Goal: Information Seeking & Learning: Check status

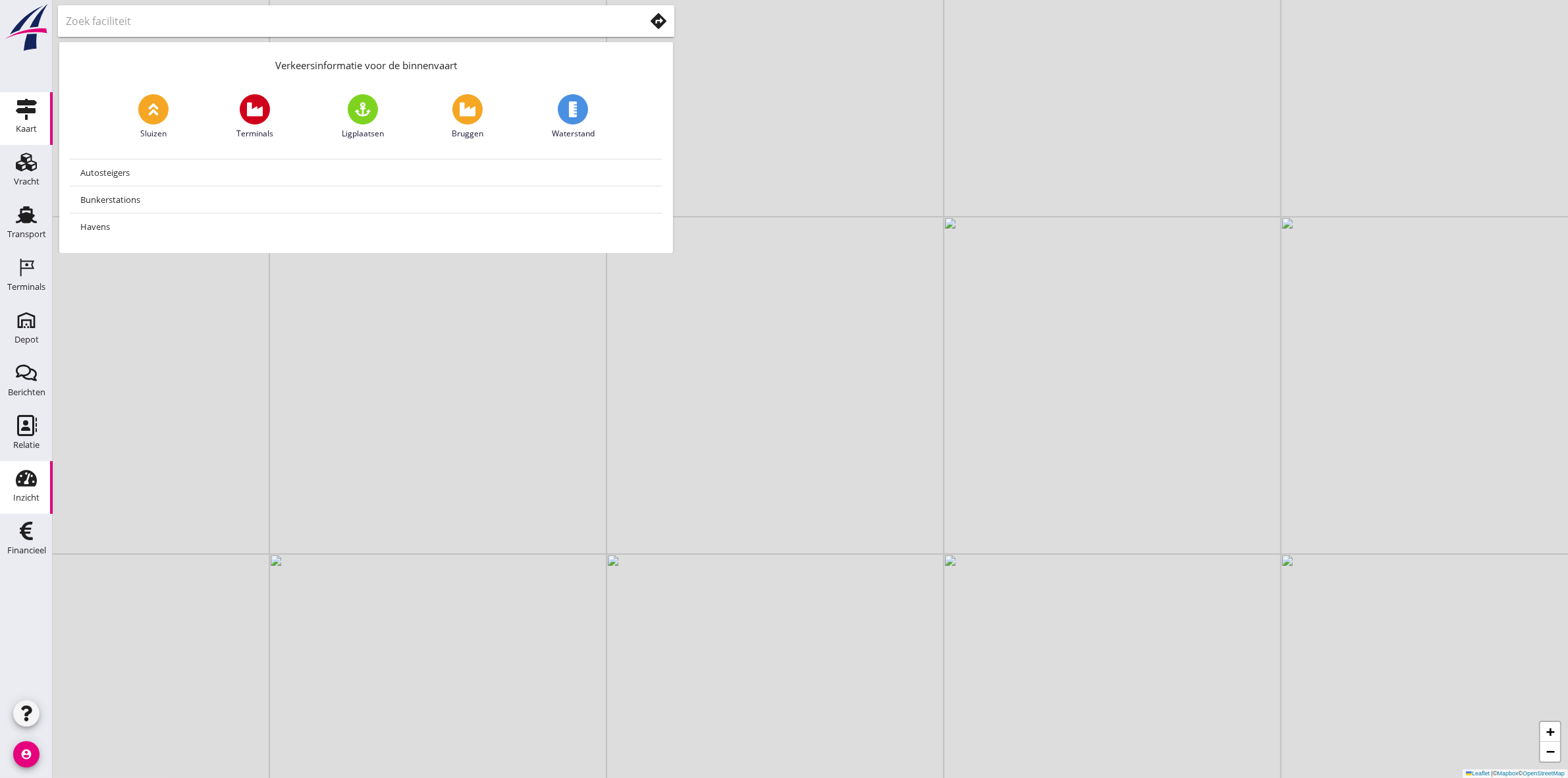
click at [40, 492] on link "Inzicht Inzicht" at bounding box center [26, 487] width 53 height 53
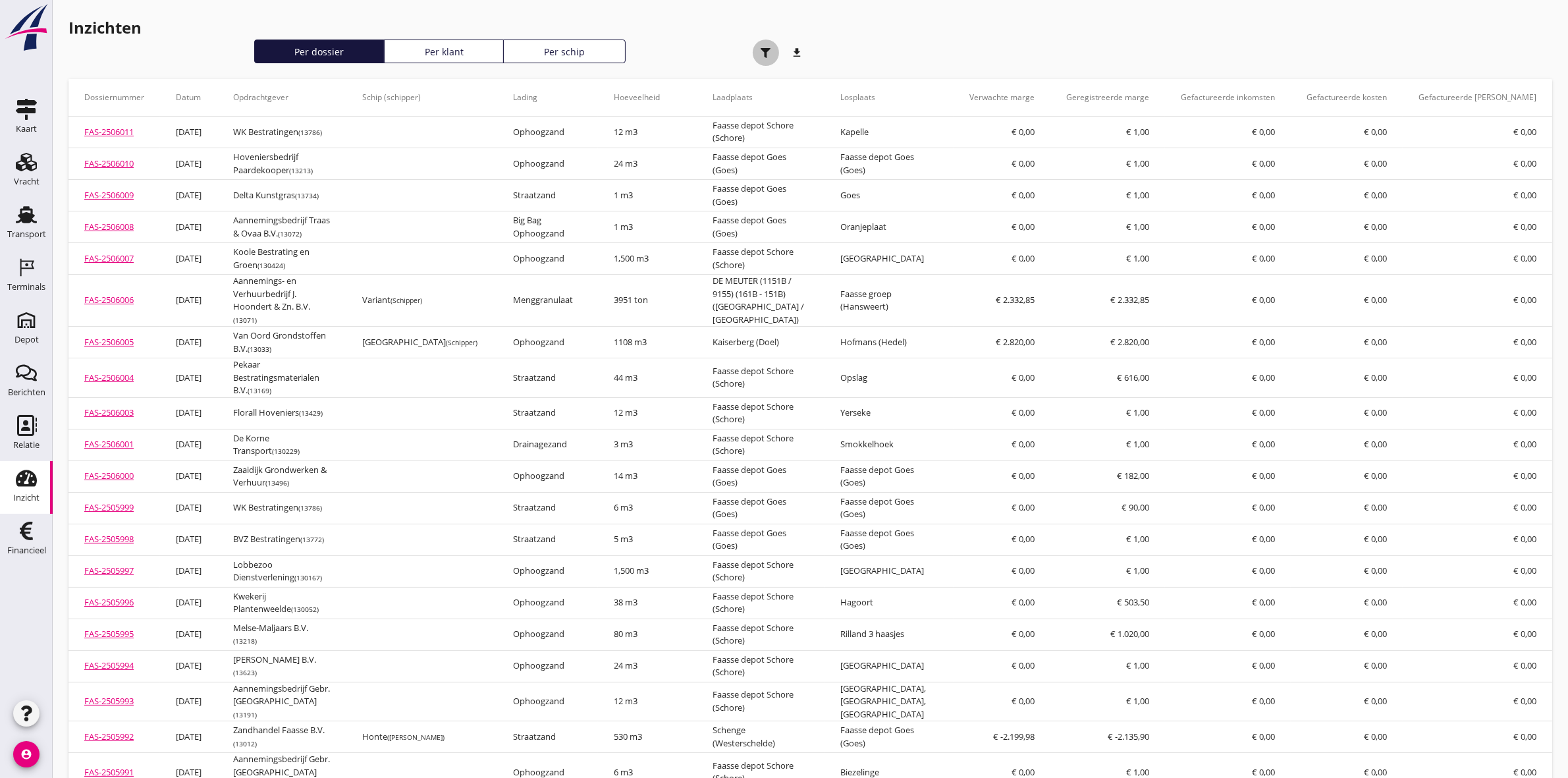
click at [759, 48] on div "button" at bounding box center [766, 53] width 27 height 27
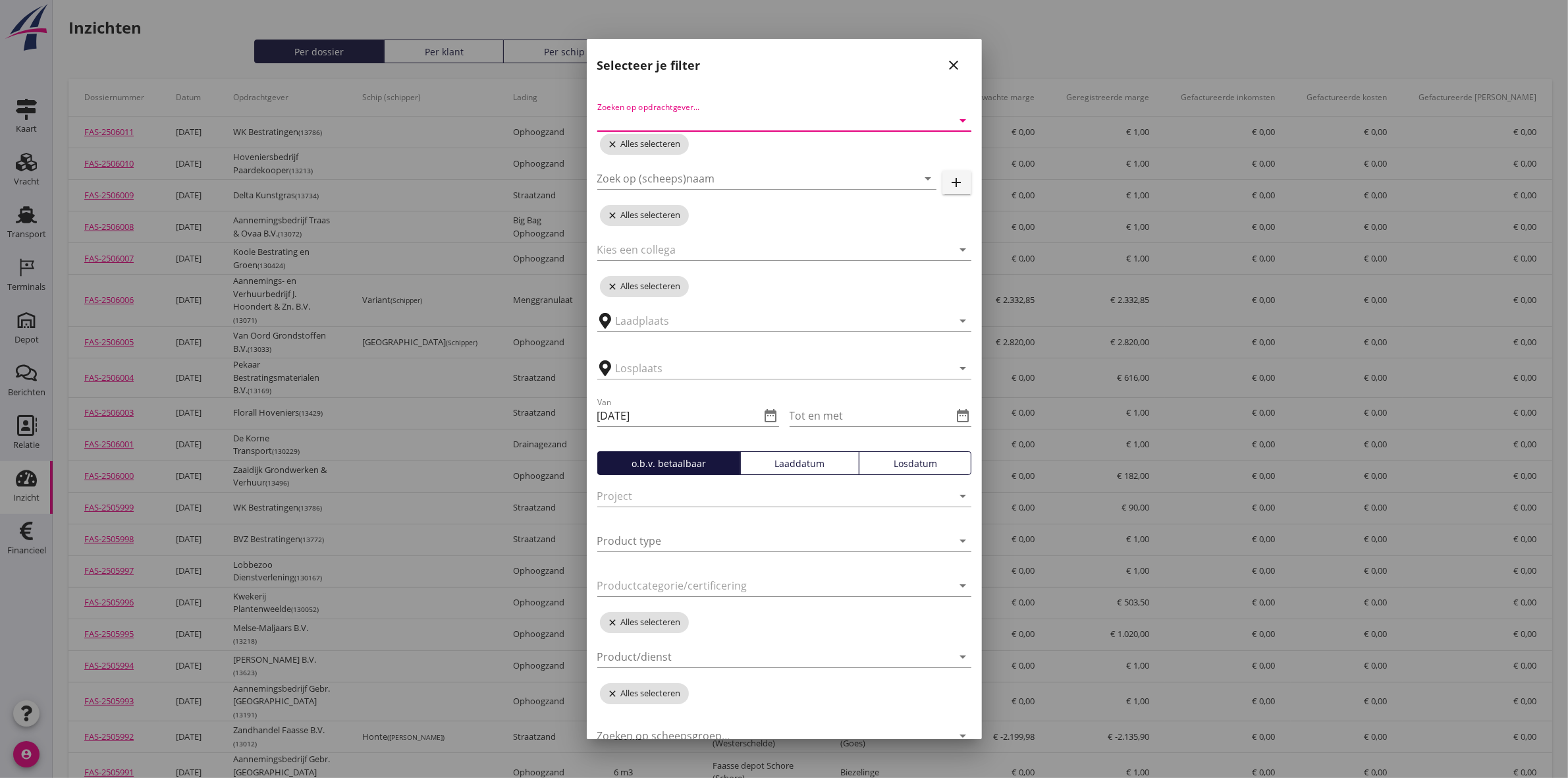
click at [746, 117] on input "Zoeken op opdrachtgever..." at bounding box center [766, 120] width 337 height 21
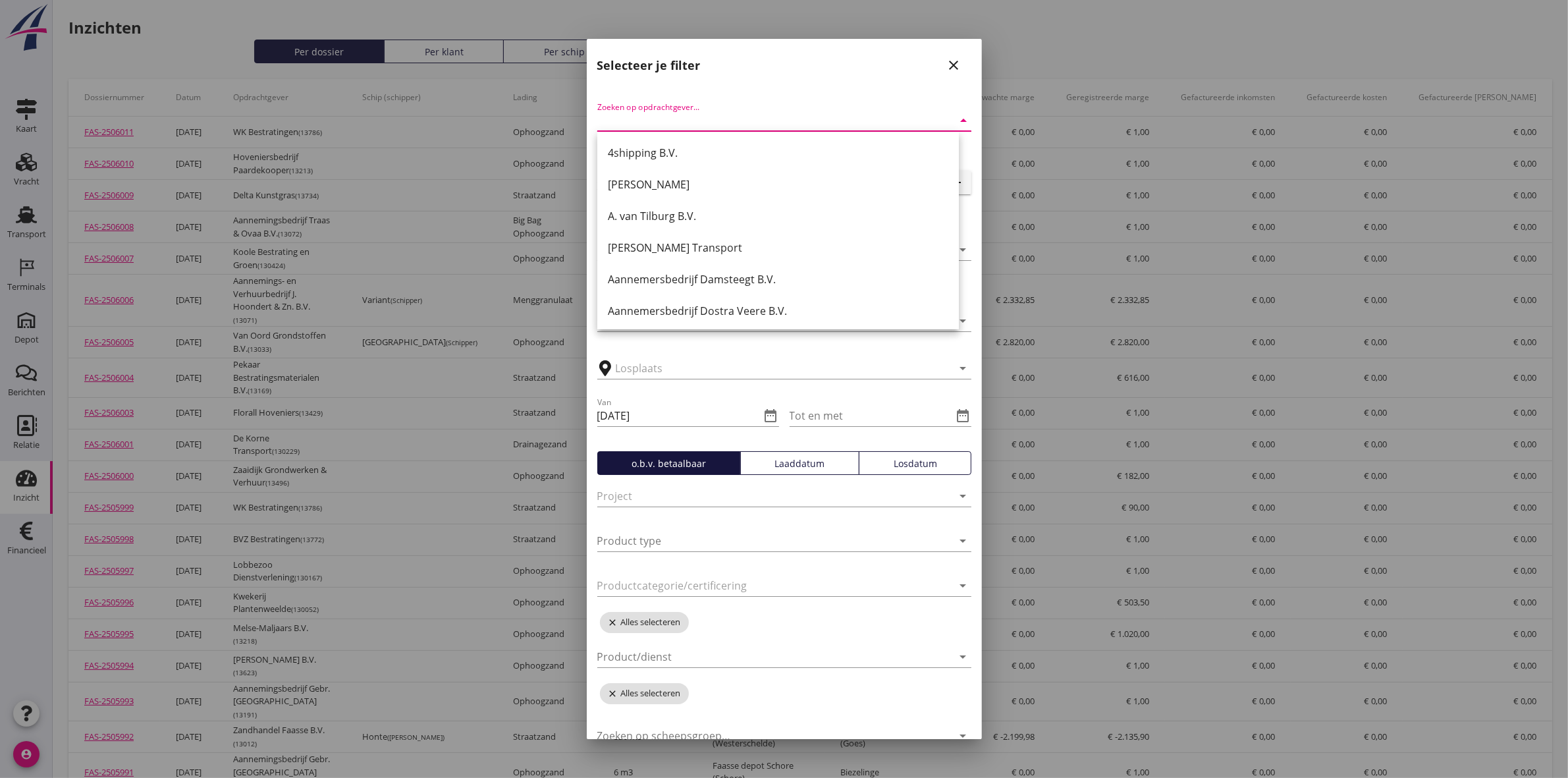
click at [746, 117] on input "Zoeken op opdrachtgever..." at bounding box center [766, 120] width 337 height 21
click at [763, 413] on icon "date_range" at bounding box center [770, 415] width 16 height 16
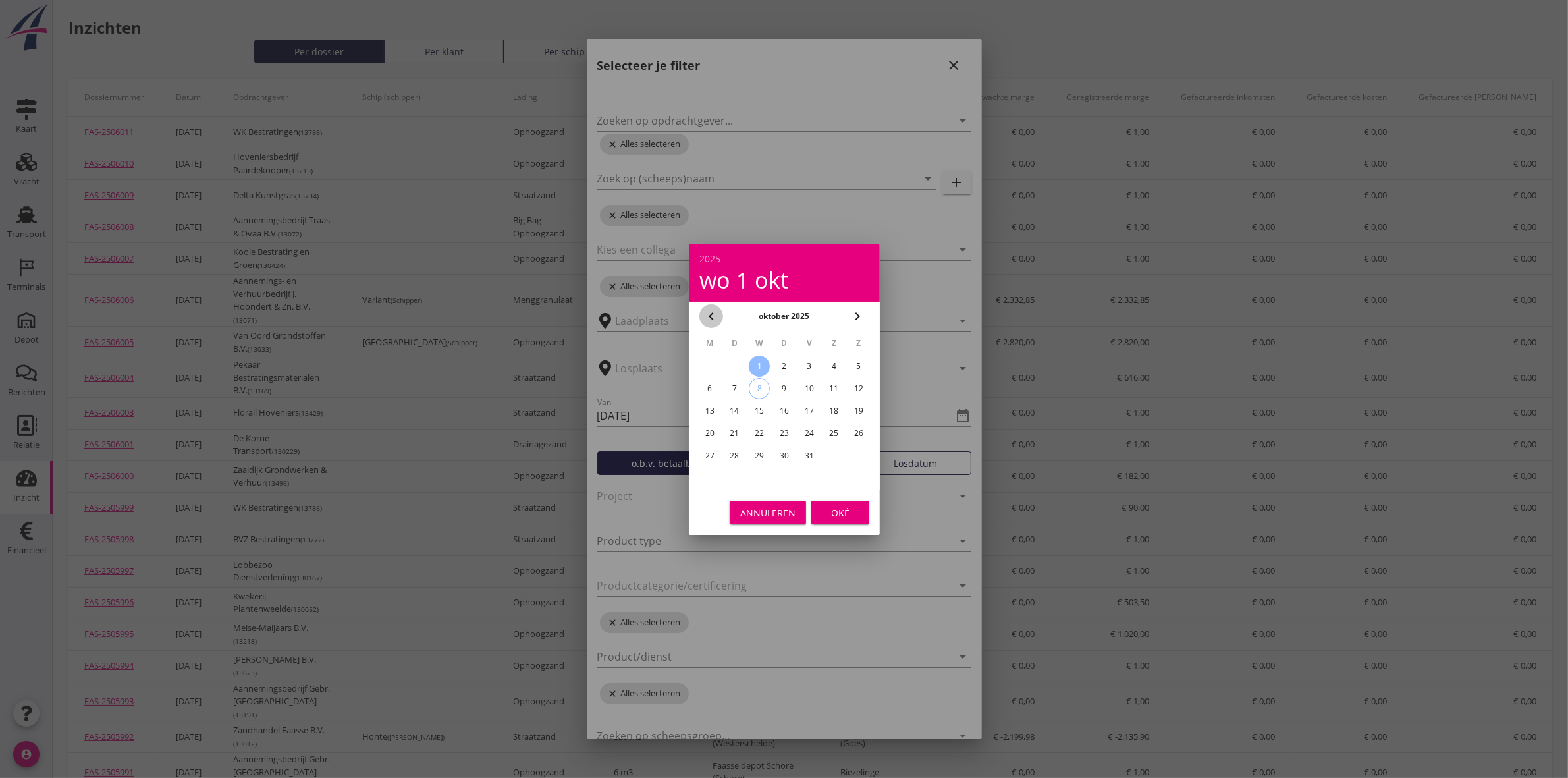
click at [714, 318] on icon "chevron_left" at bounding box center [711, 316] width 16 height 16
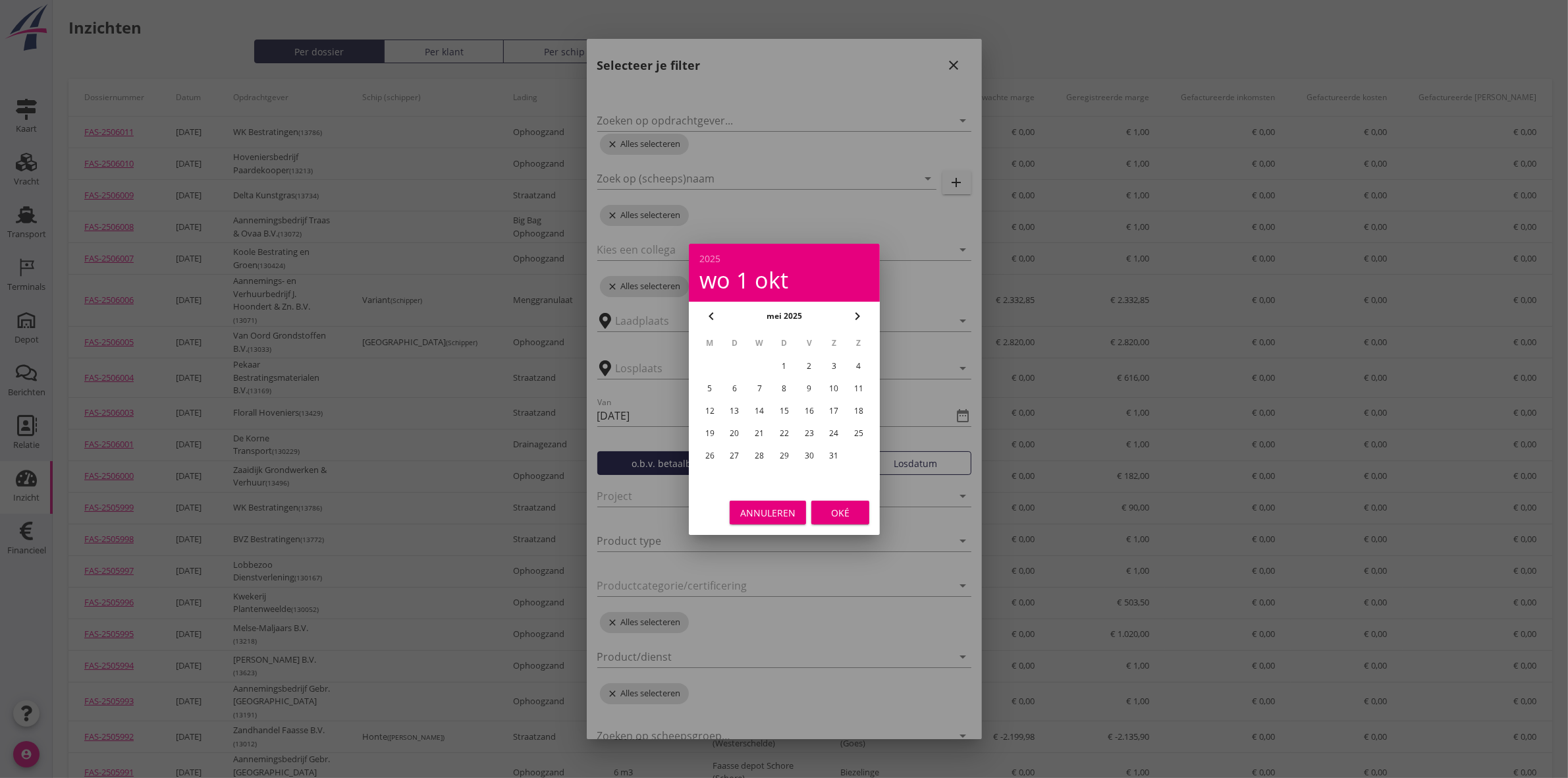
click at [714, 318] on icon "chevron_left" at bounding box center [711, 316] width 16 height 16
click at [766, 374] on td "1" at bounding box center [759, 366] width 24 height 21
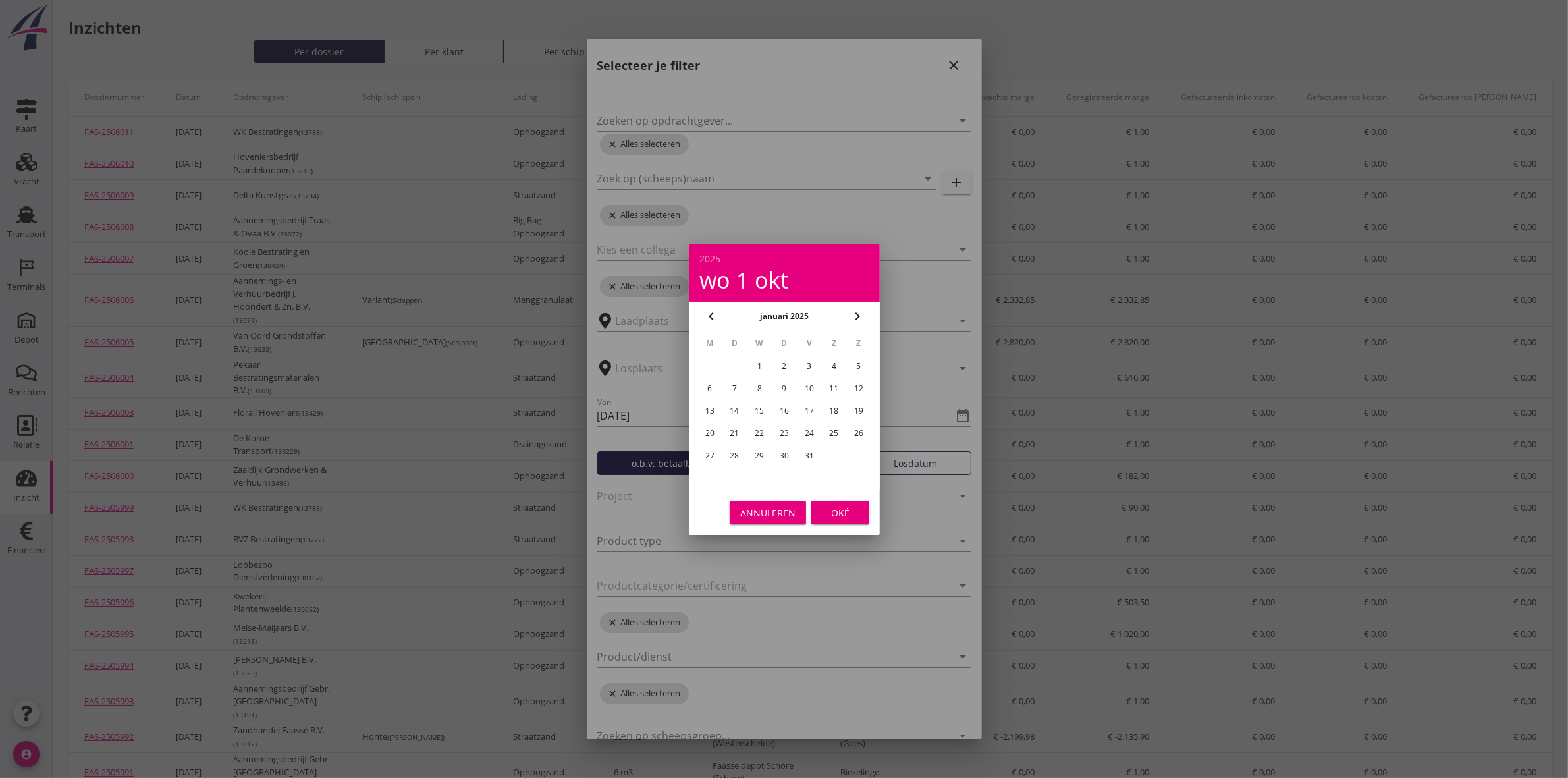
click at [758, 368] on div "1" at bounding box center [759, 366] width 21 height 21
type input "[DATE]"
click at [820, 509] on button "Oké" at bounding box center [840, 512] width 58 height 24
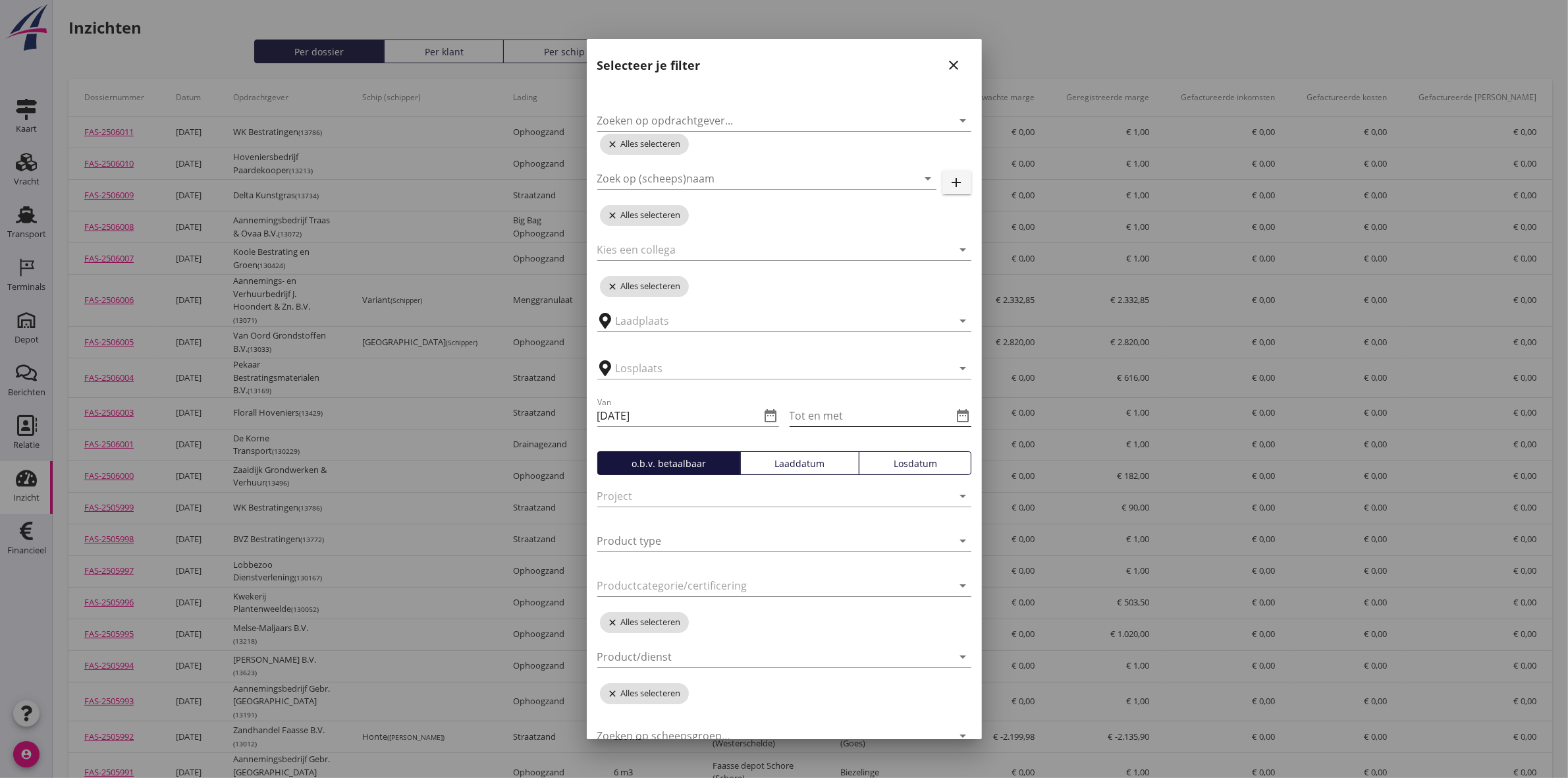
click at [956, 421] on icon "date_range" at bounding box center [963, 415] width 16 height 16
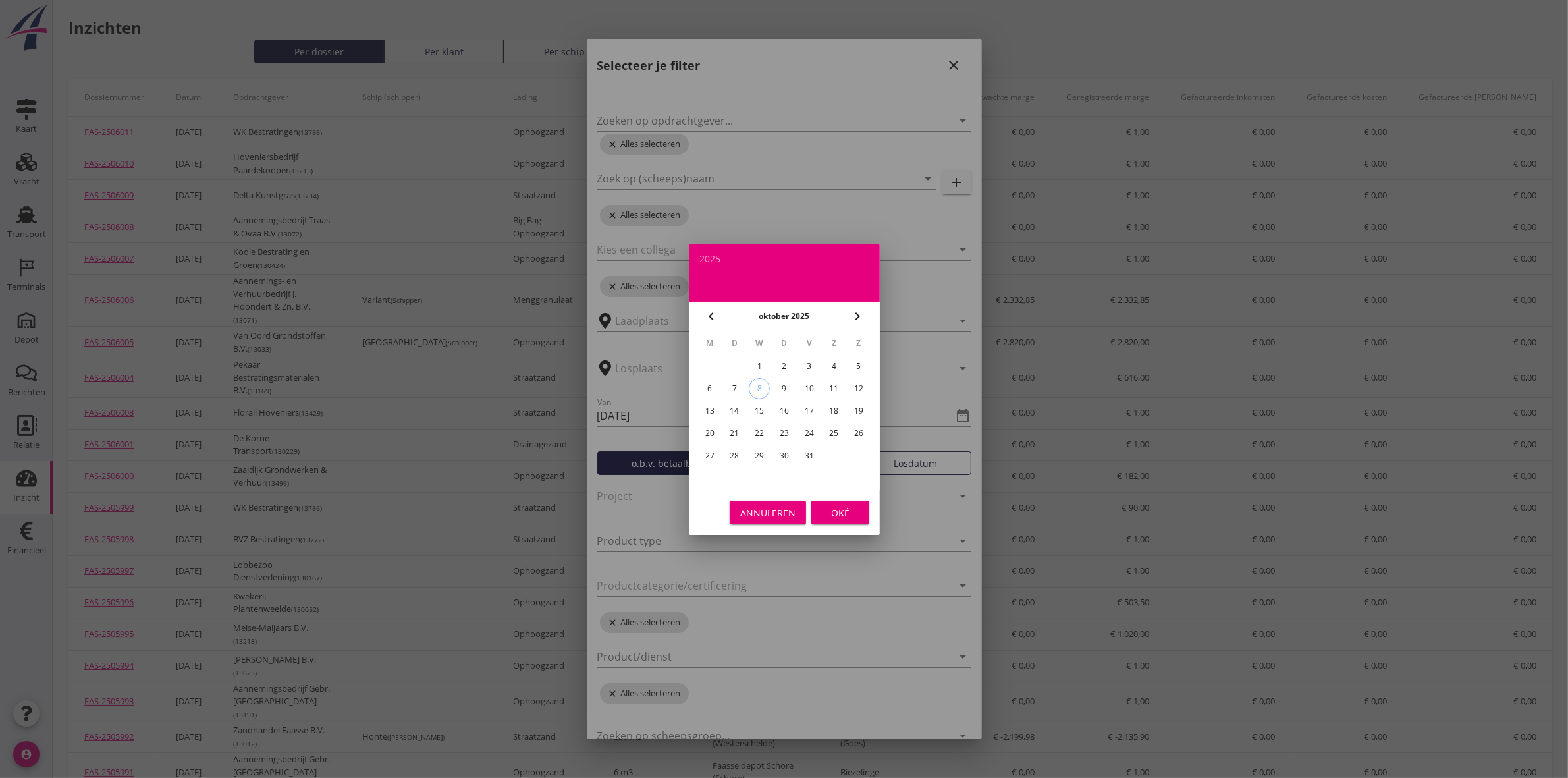
click at [810, 360] on div "3" at bounding box center [808, 366] width 21 height 21
type input "[DATE]"
click at [840, 511] on div "Oké" at bounding box center [840, 512] width 37 height 14
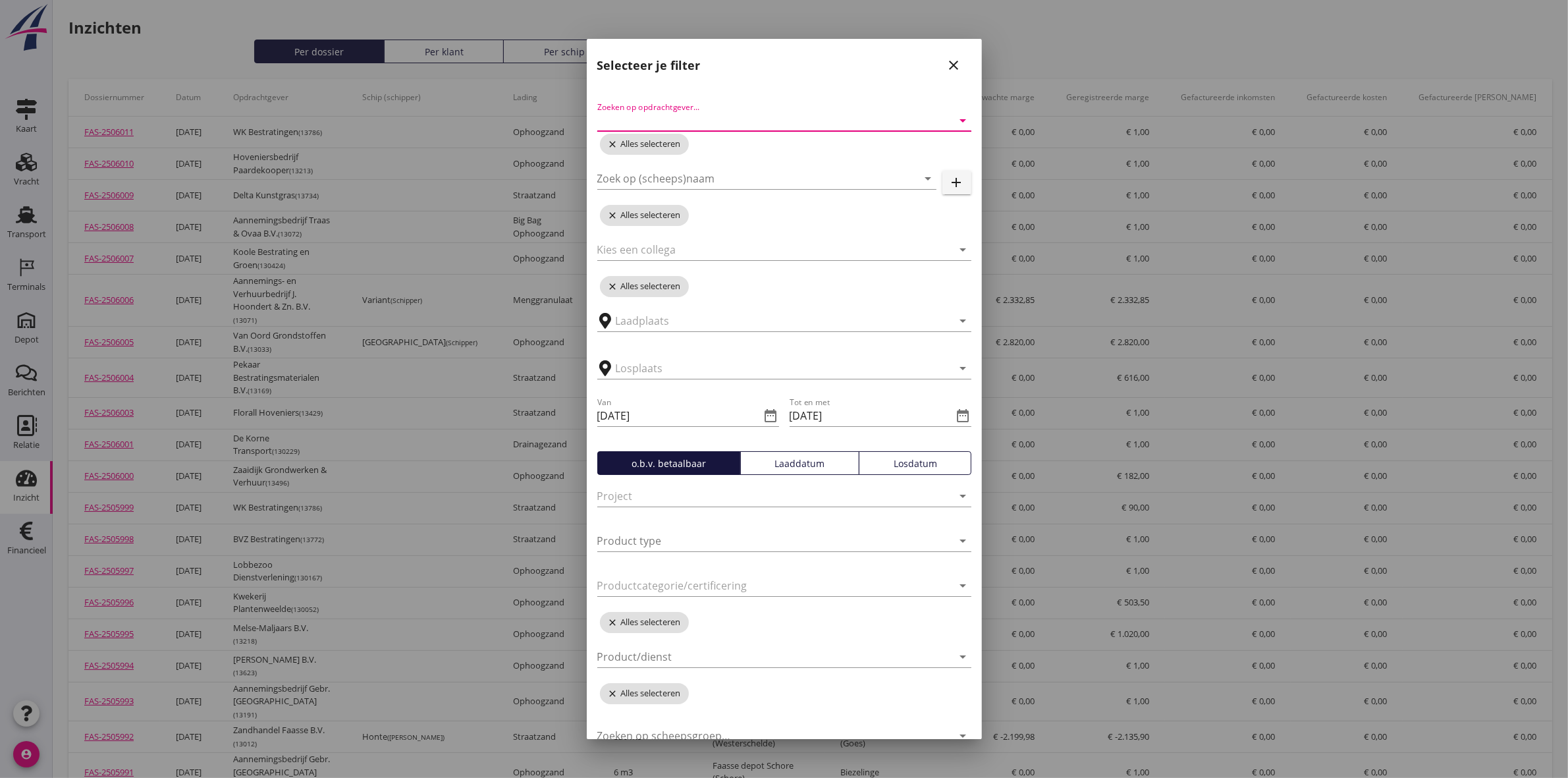
click at [731, 123] on input "Zoeken op opdrachtgever..." at bounding box center [766, 120] width 337 height 21
type input "oord"
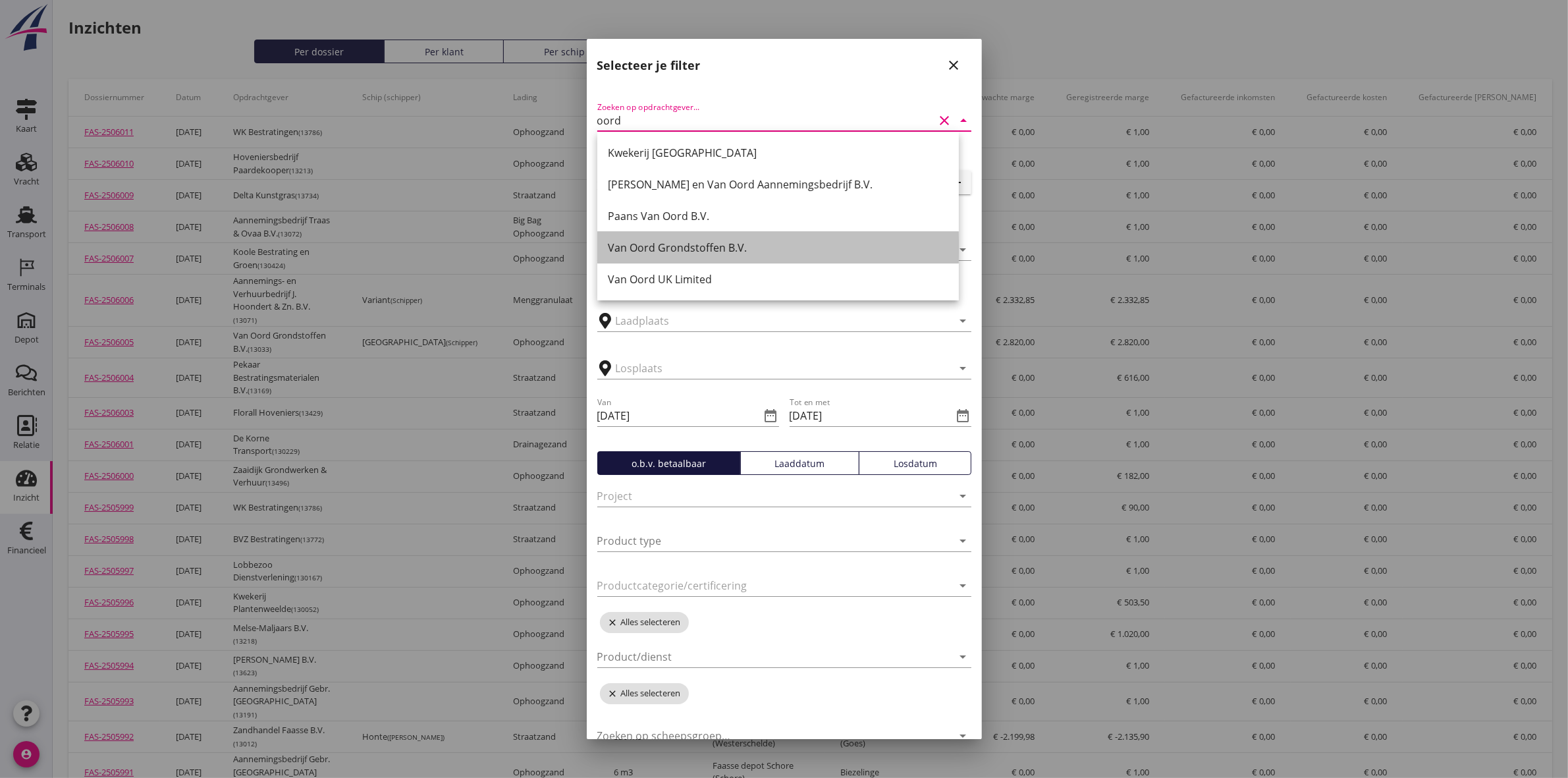
click at [721, 241] on div "Van Oord Grondstoffen B.V." at bounding box center [778, 247] width 340 height 16
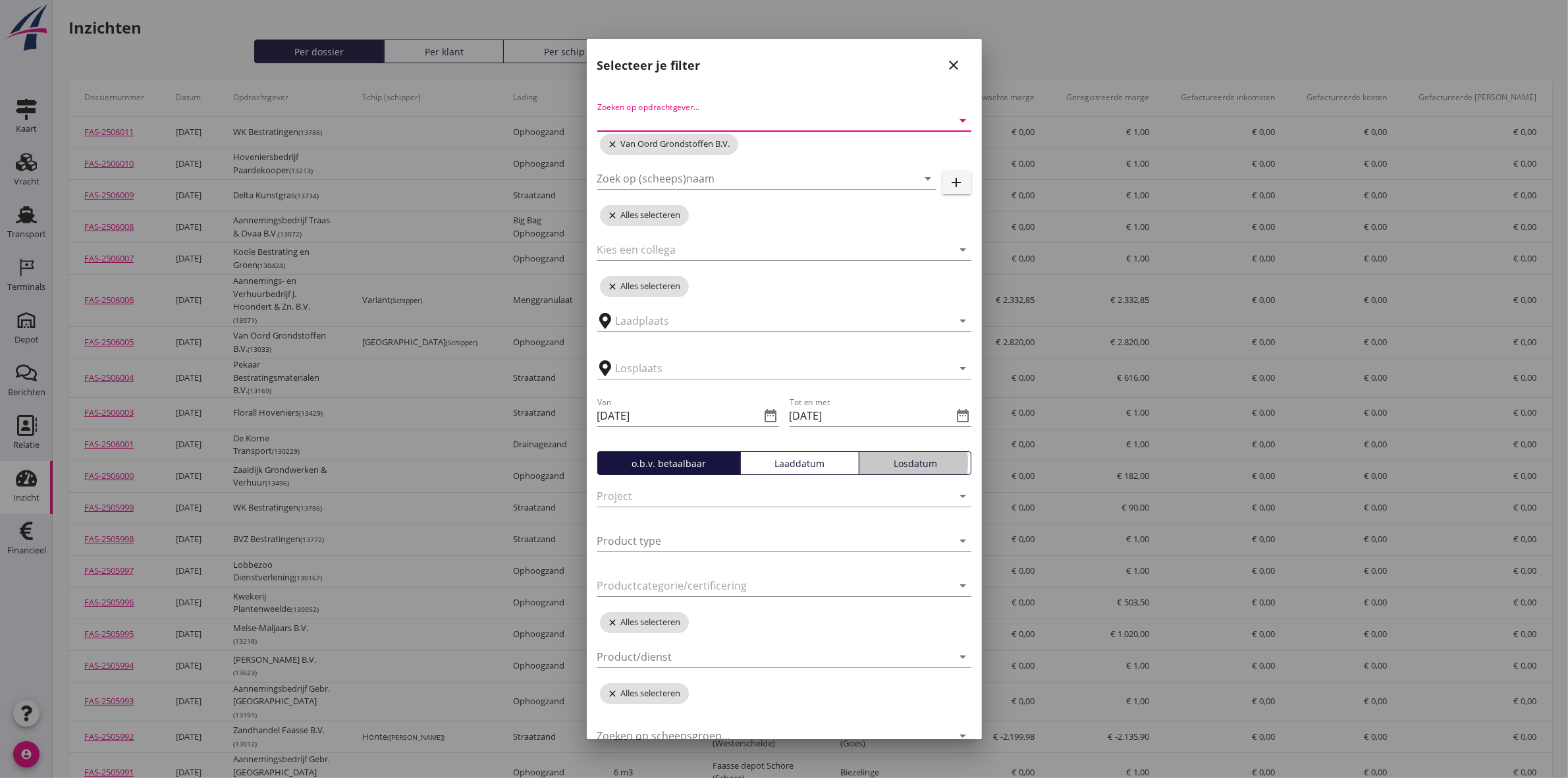
click at [917, 470] on button "Losdatum" at bounding box center [915, 463] width 113 height 24
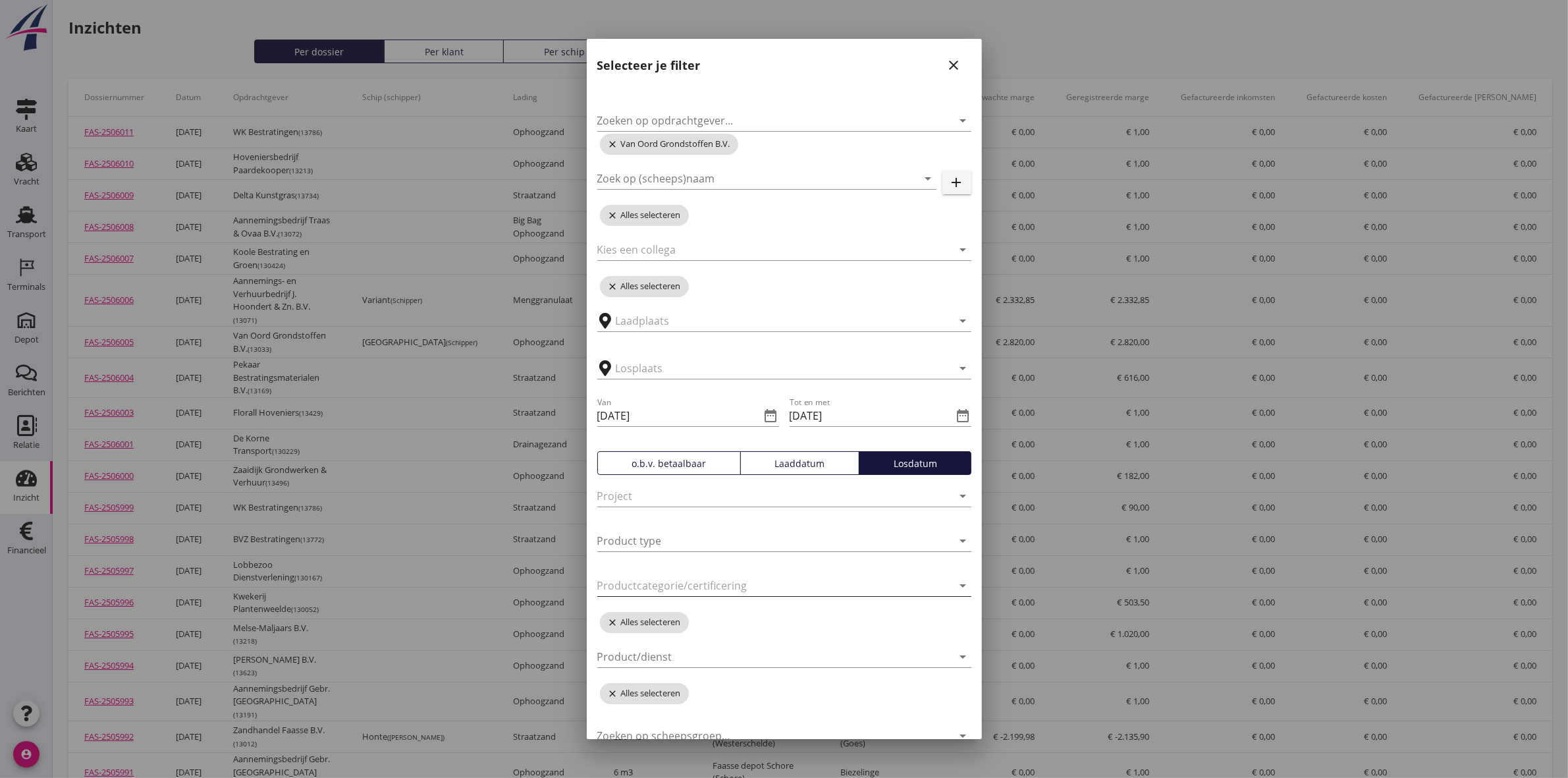
scroll to position [62, 0]
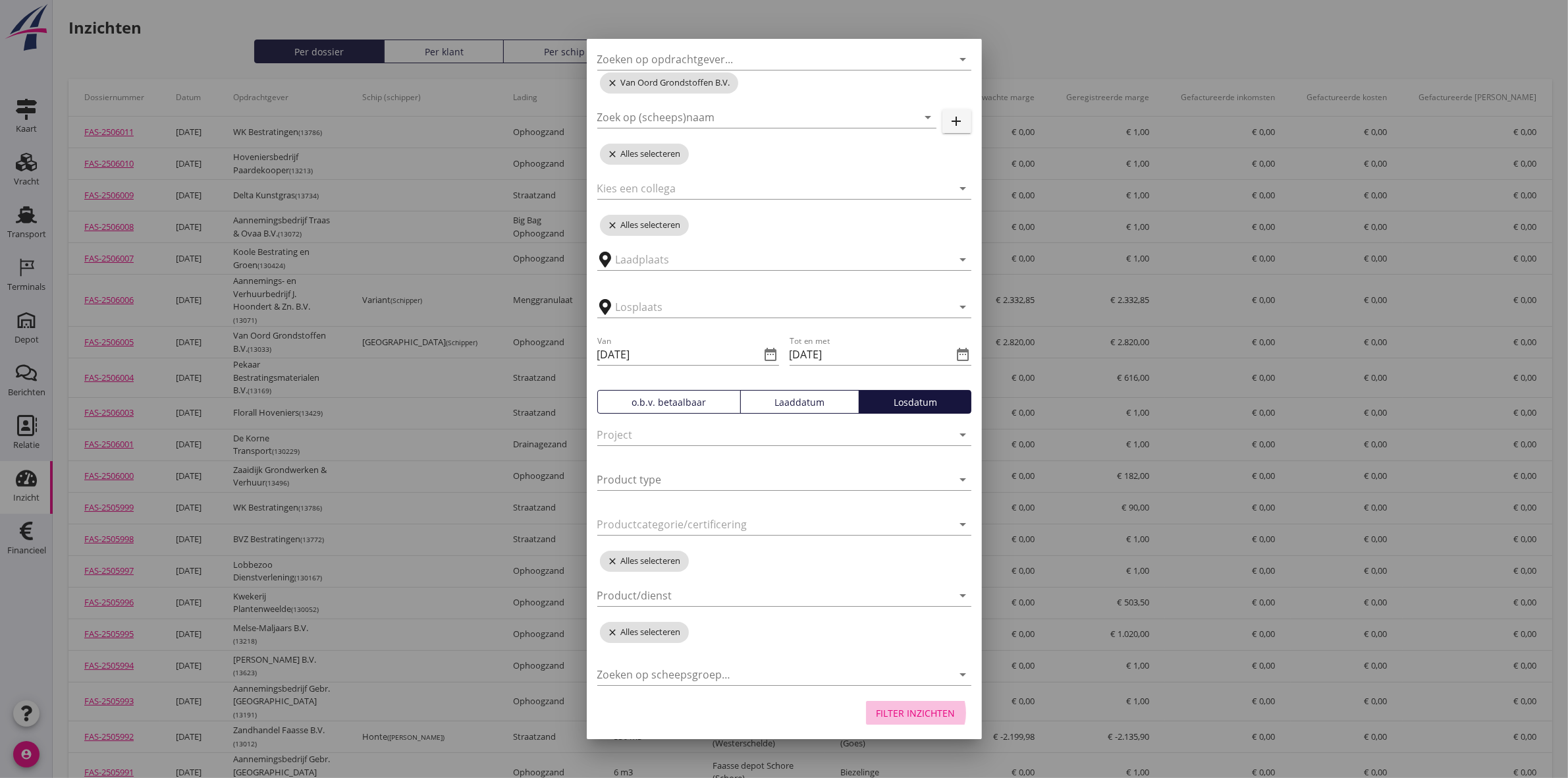
click at [913, 712] on div "Filter inzichten" at bounding box center [916, 713] width 79 height 14
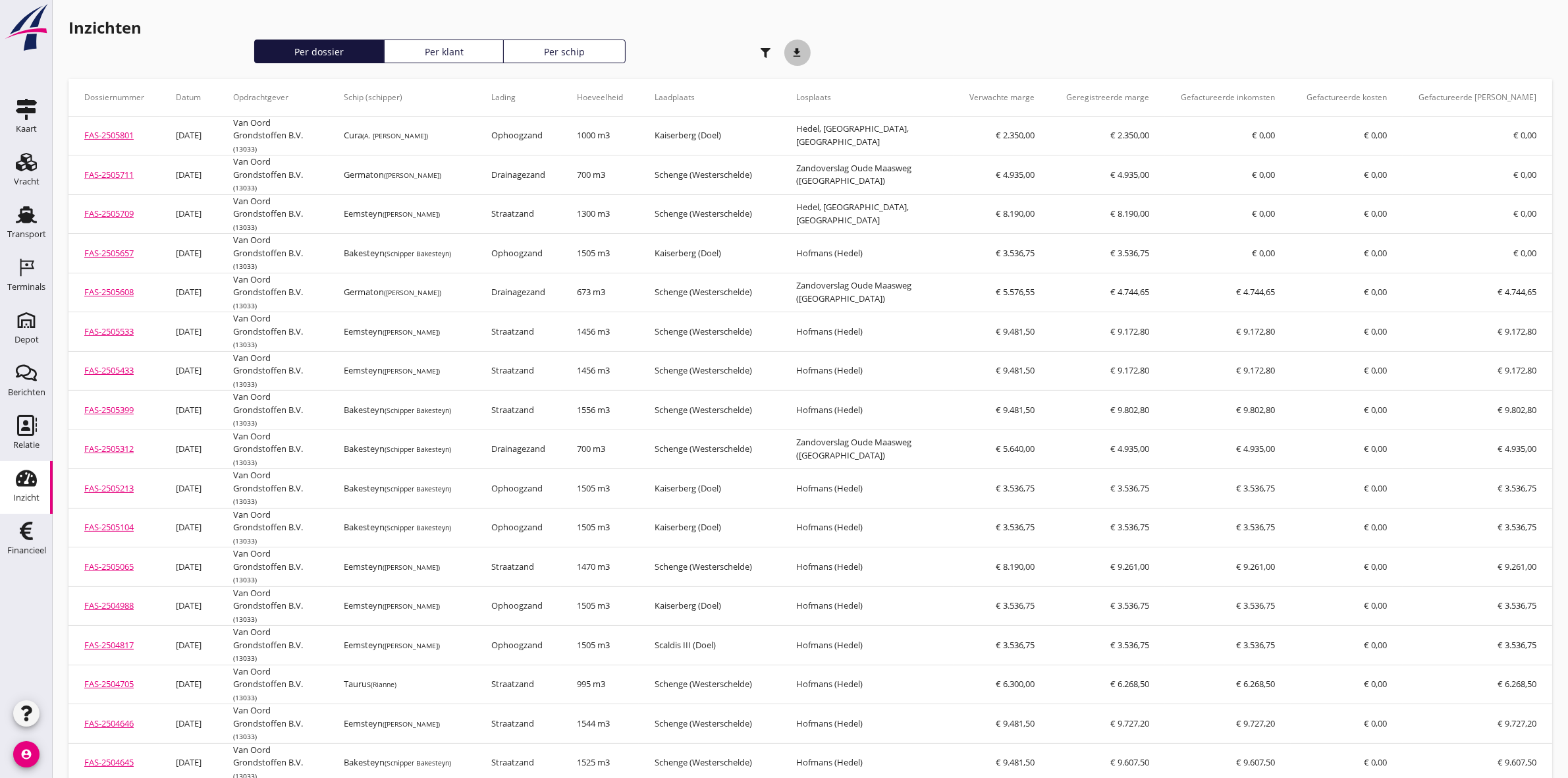
click at [798, 54] on icon "download" at bounding box center [797, 53] width 27 height 27
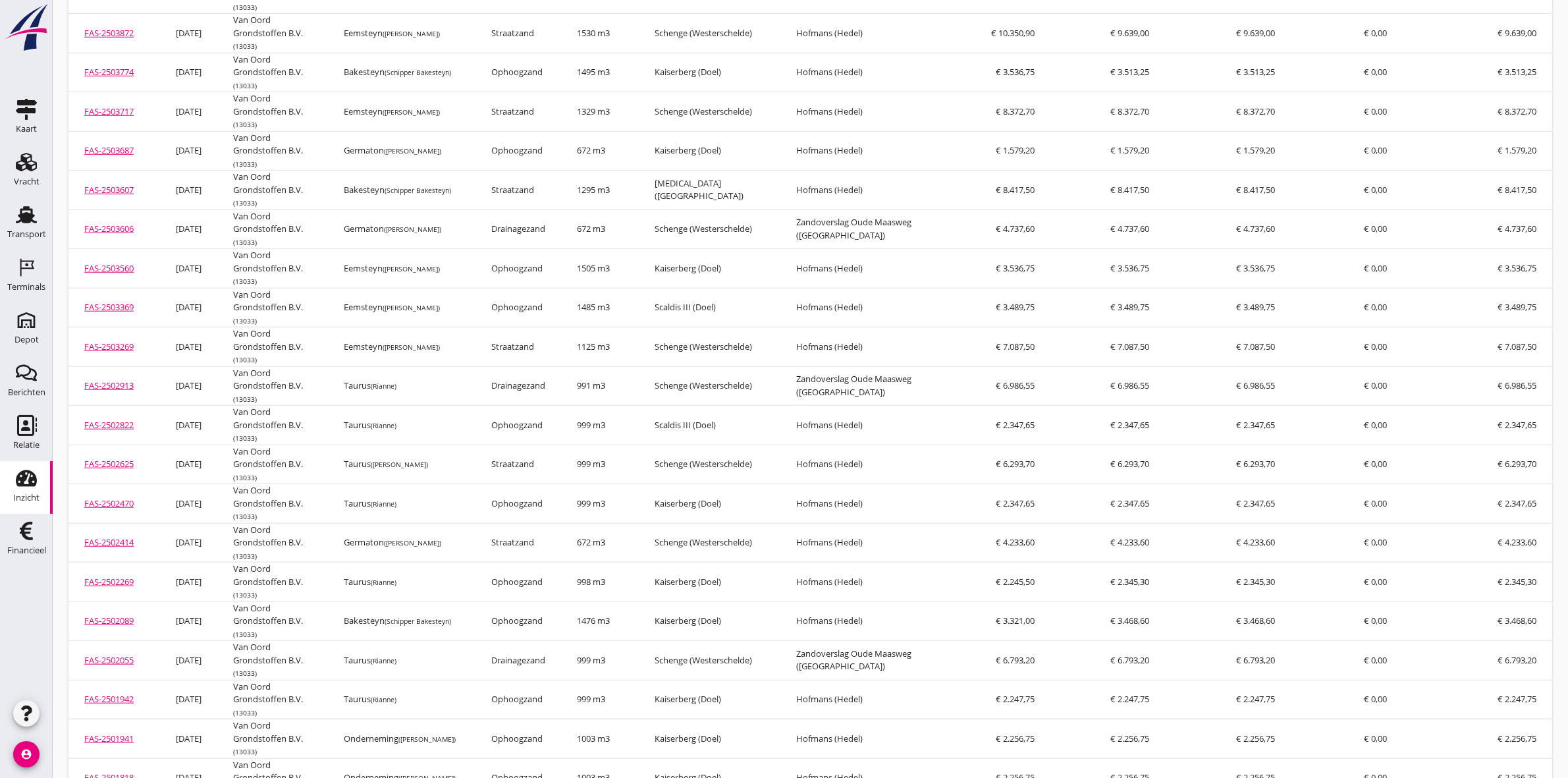
scroll to position [1561, 0]
